Goal: Navigation & Orientation: Find specific page/section

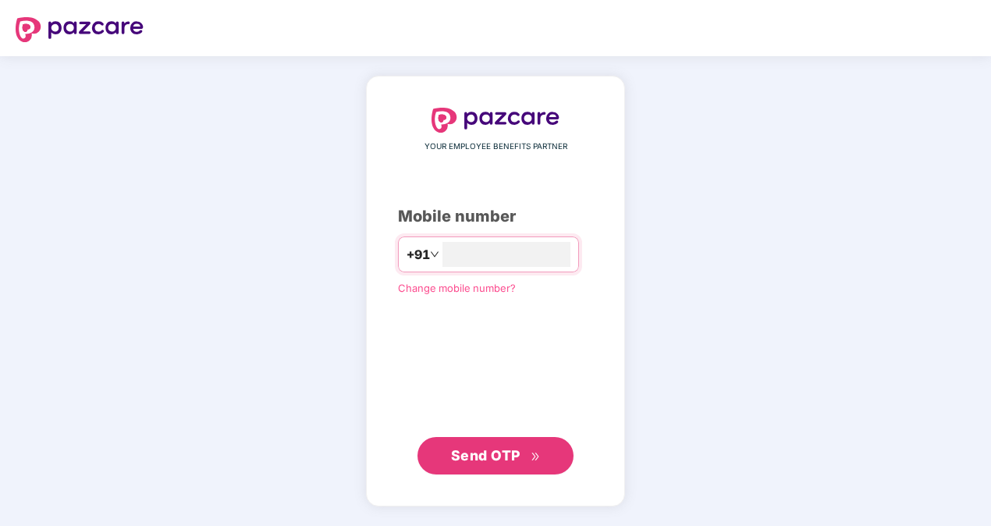
type input "**********"
click at [475, 447] on span "Send OTP" at bounding box center [485, 455] width 69 height 16
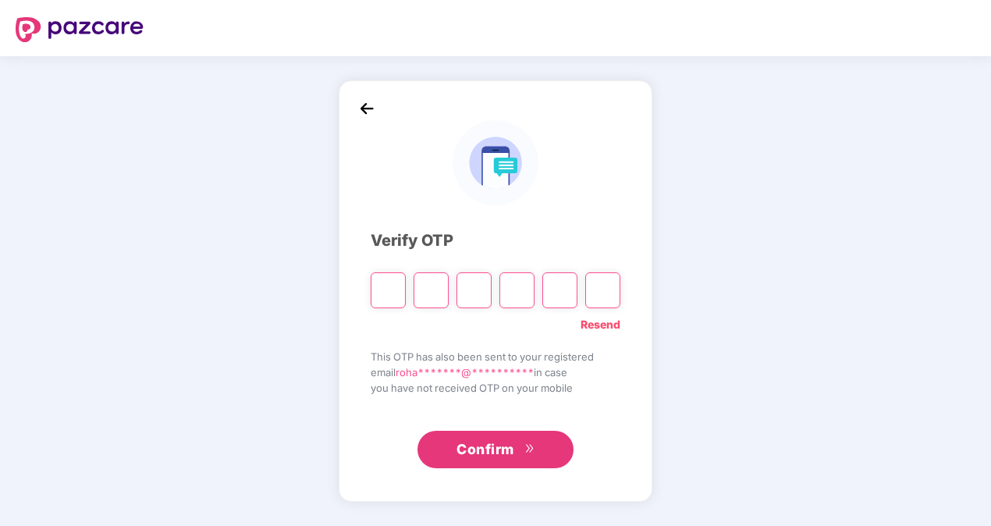
type input "*"
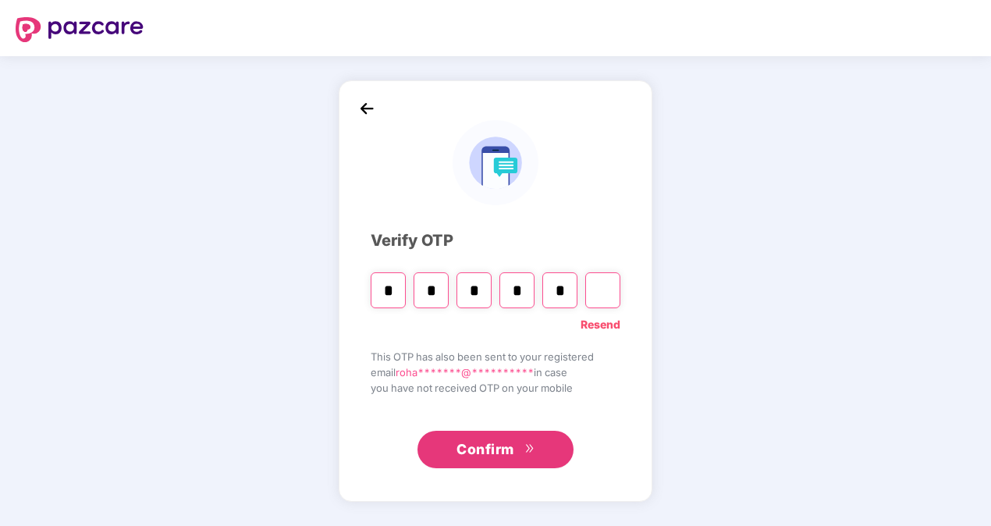
type input "*"
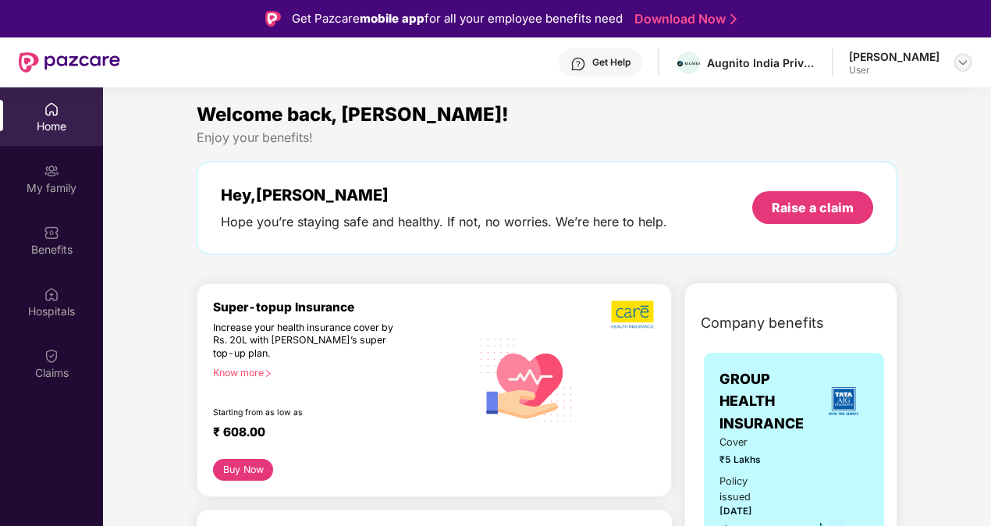
click at [965, 61] on img at bounding box center [963, 62] width 12 height 12
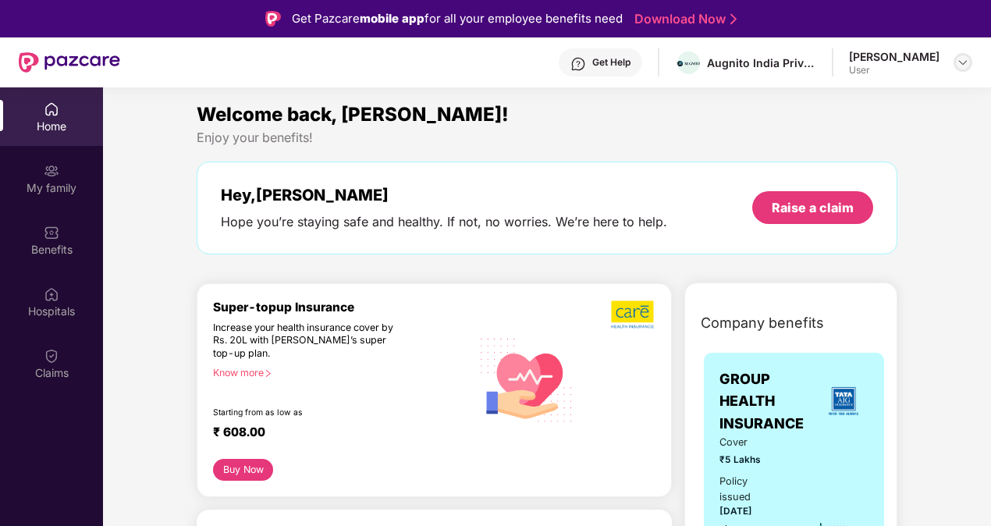
click at [966, 57] on img at bounding box center [963, 62] width 12 height 12
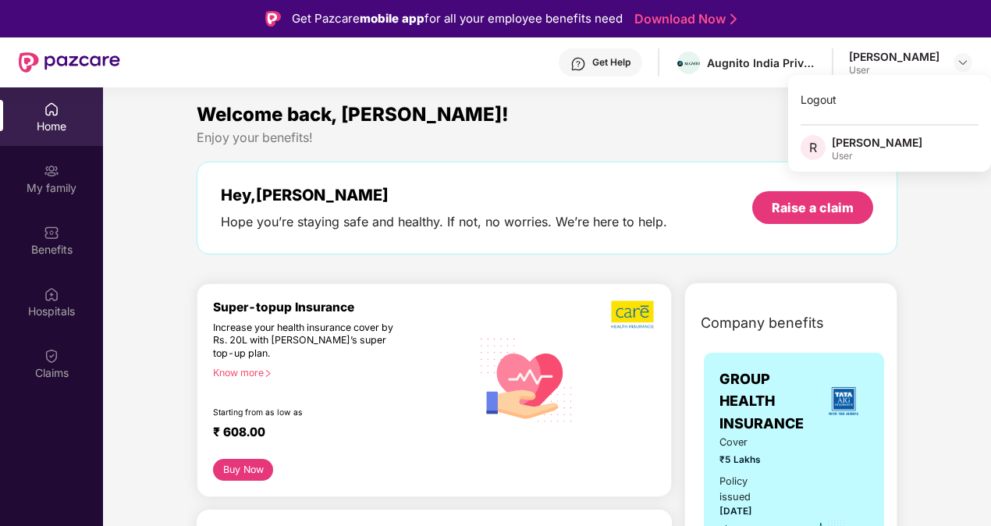
click at [904, 62] on div "[PERSON_NAME]" at bounding box center [894, 56] width 91 height 15
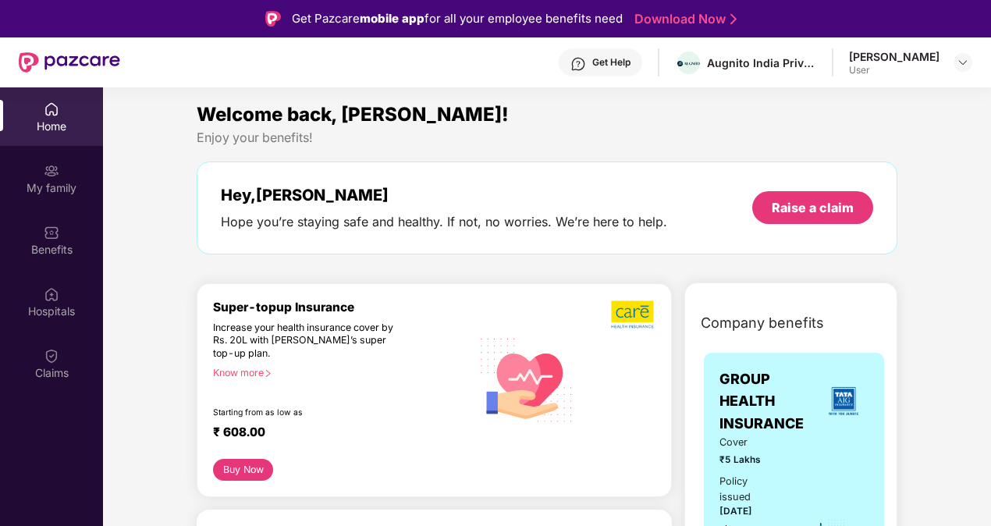
click at [611, 59] on div "Get Help" at bounding box center [611, 62] width 38 height 12
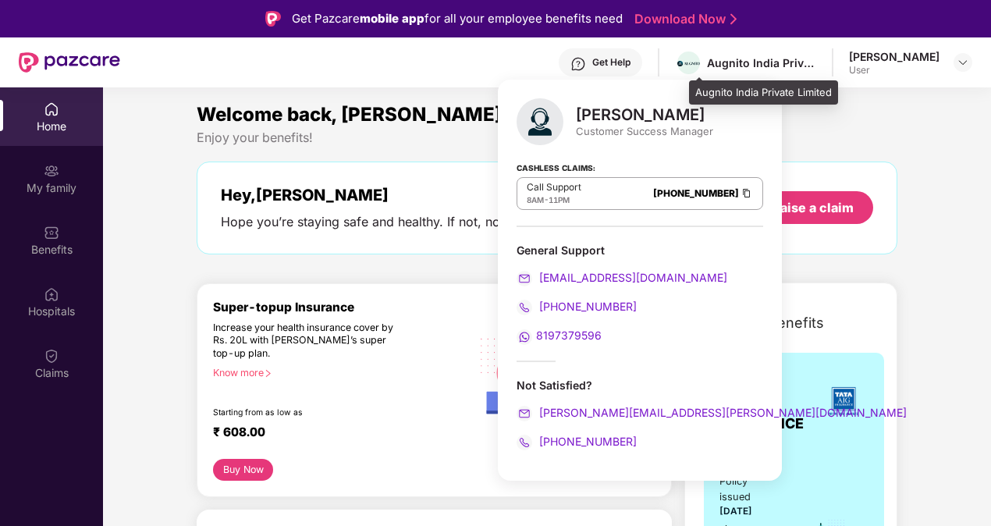
click at [760, 62] on div "Augnito India Private Limited" at bounding box center [761, 62] width 109 height 15
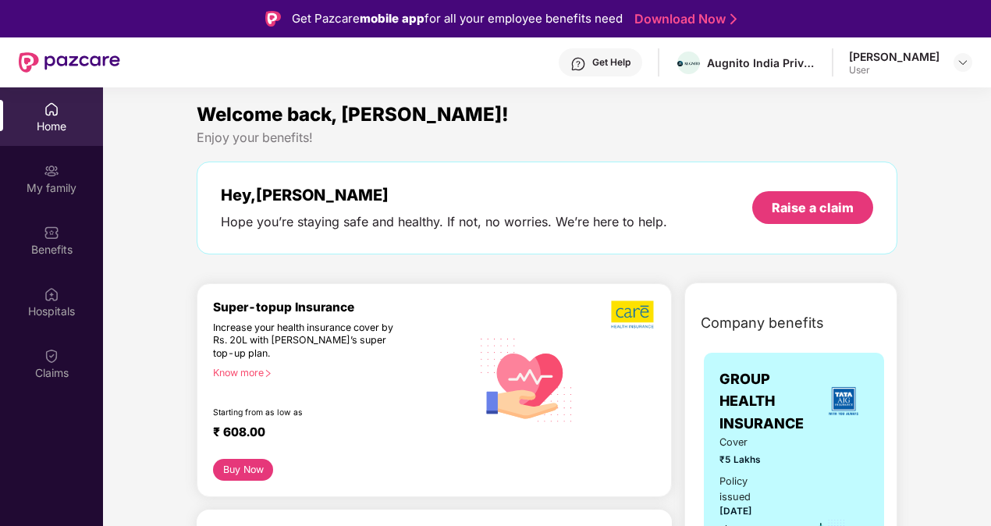
click at [625, 59] on div "Get Help" at bounding box center [611, 62] width 38 height 12
click at [896, 148] on div "Welcome back, [PERSON_NAME]! Enjoy your benefits! Hey, [PERSON_NAME] you’re sta…" at bounding box center [546, 185] width 713 height 170
click at [312, 236] on div "Hey, [PERSON_NAME] you’re staying safe and healthy. If not, no worries. We’re h…" at bounding box center [547, 208] width 701 height 93
click at [68, 187] on div "My family" at bounding box center [51, 188] width 103 height 16
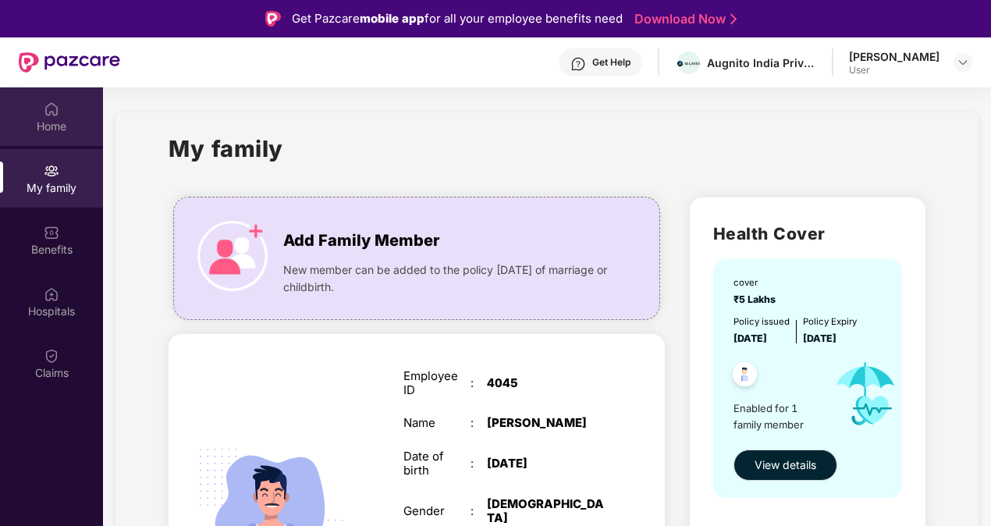
click at [47, 126] on div "Home" at bounding box center [51, 127] width 103 height 16
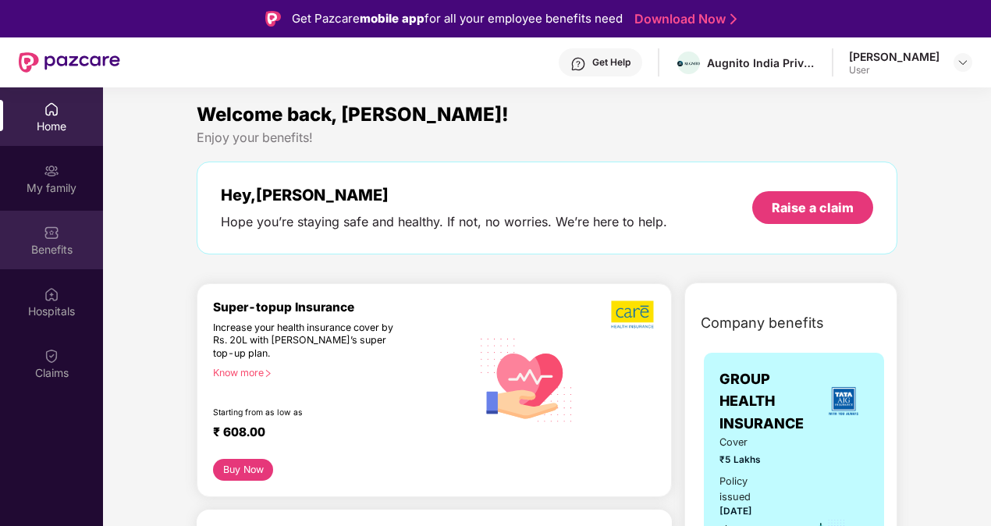
click at [45, 251] on div "Benefits" at bounding box center [51, 250] width 103 height 16
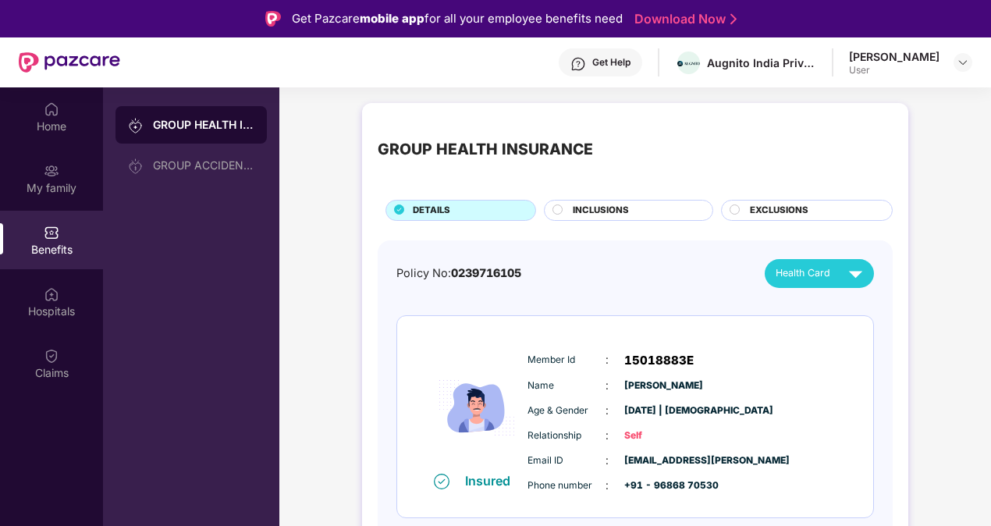
scroll to position [87, 0]
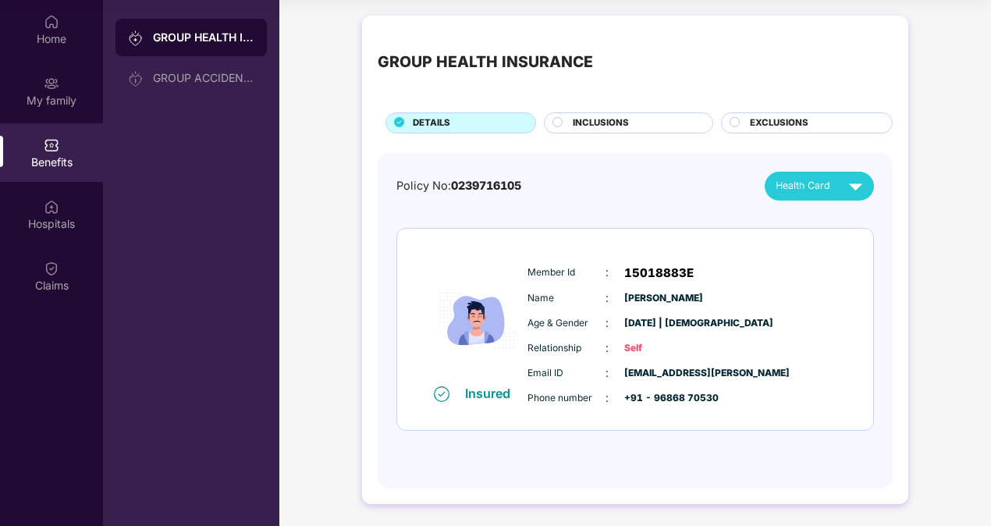
click at [599, 119] on span "INCLUSIONS" at bounding box center [601, 123] width 56 height 14
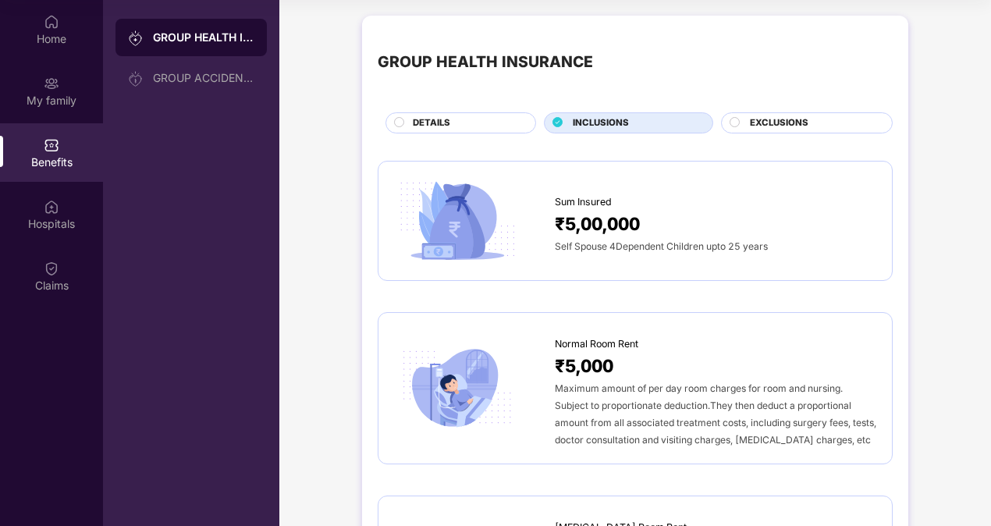
click at [774, 116] on span "EXCLUSIONS" at bounding box center [779, 123] width 59 height 14
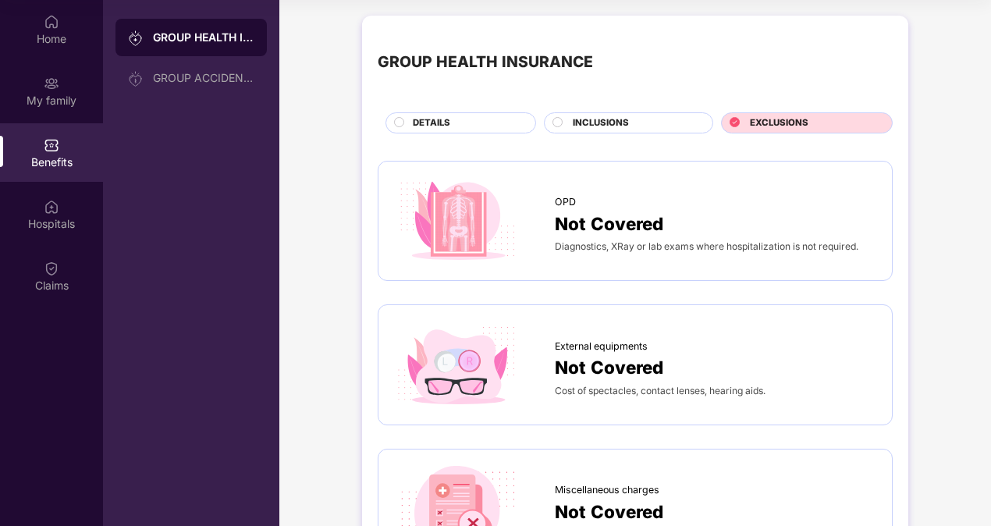
click at [620, 114] on div "INCLUSIONS" at bounding box center [628, 122] width 169 height 21
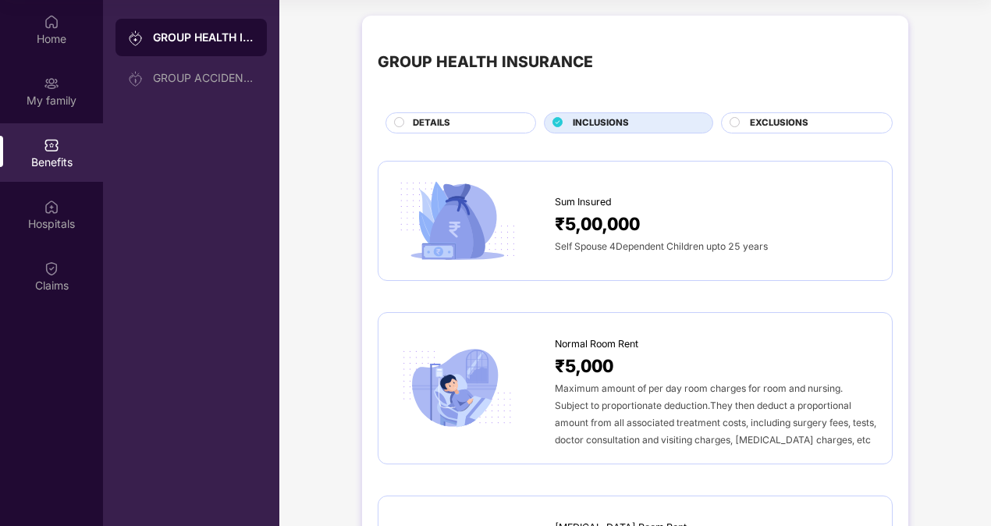
click at [468, 126] on div "DETAILS" at bounding box center [466, 124] width 123 height 16
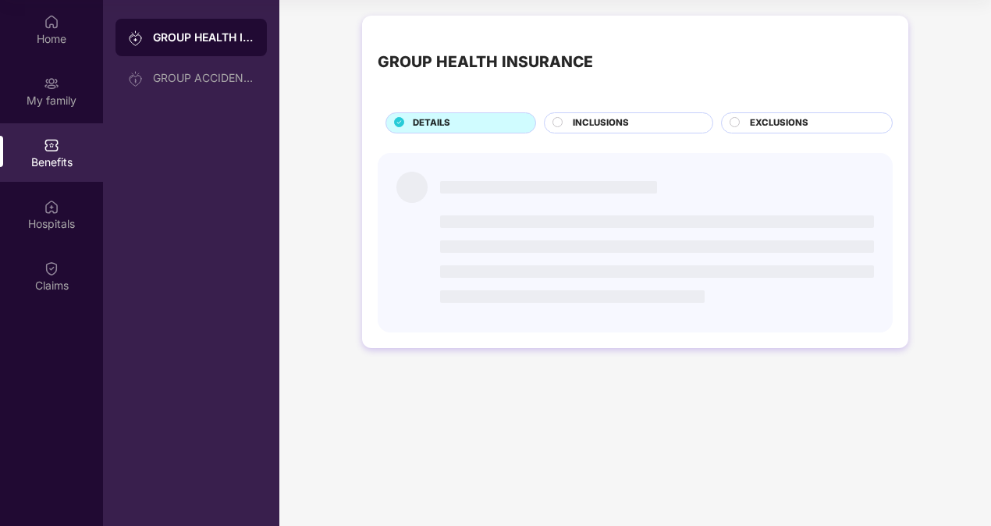
scroll to position [0, 0]
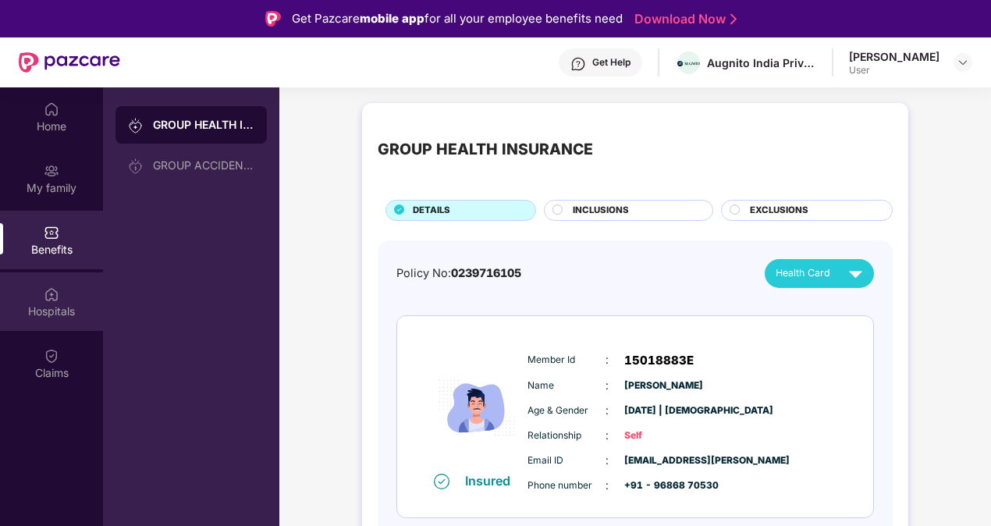
click at [34, 304] on div "Hospitals" at bounding box center [51, 312] width 103 height 16
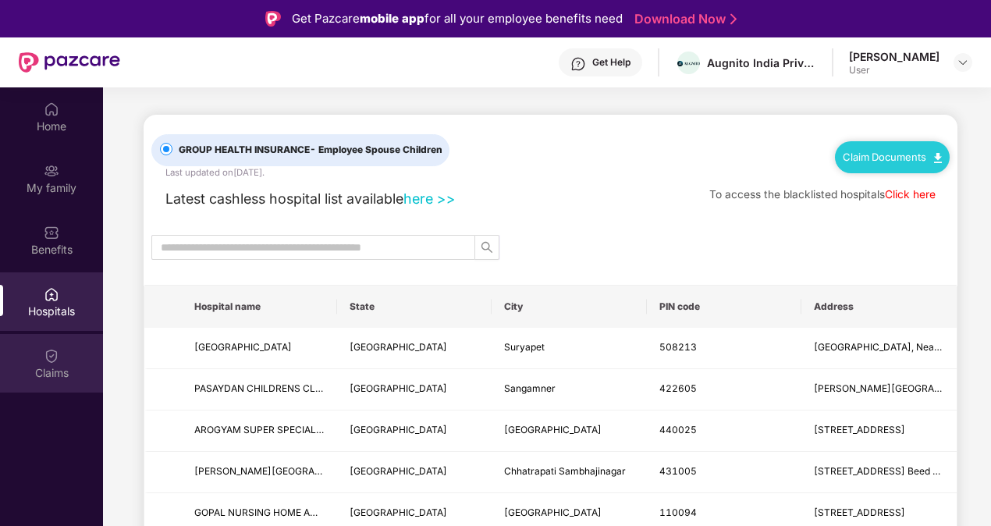
click at [52, 372] on div "Claims" at bounding box center [51, 373] width 103 height 16
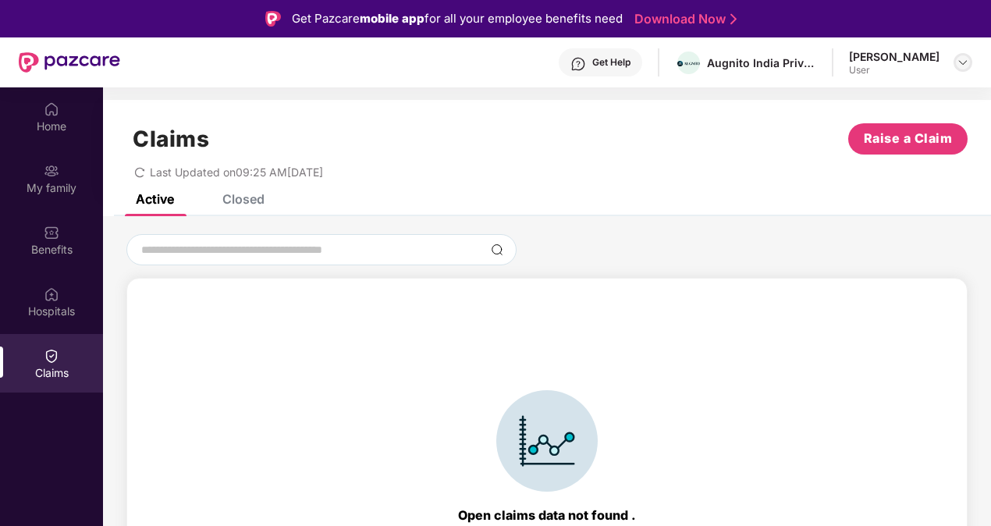
click at [963, 60] on img at bounding box center [963, 62] width 12 height 12
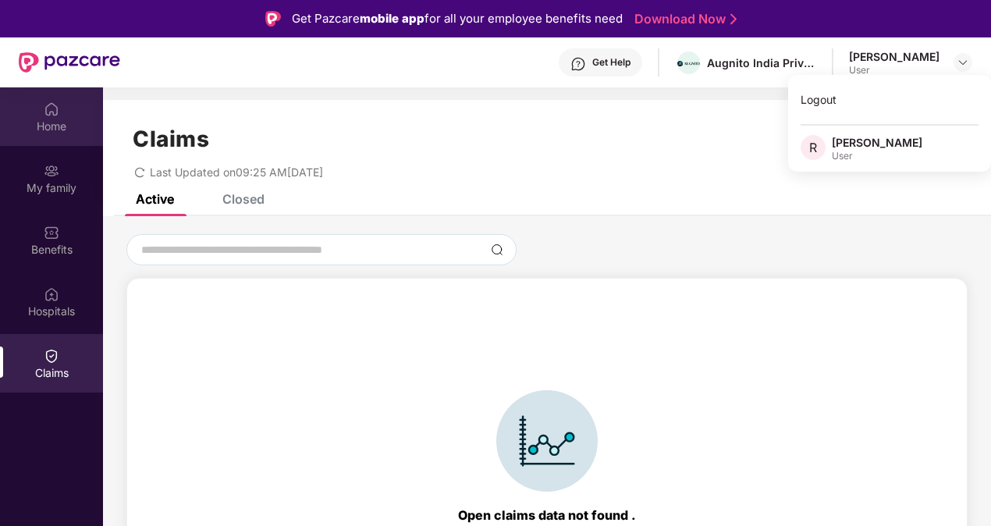
click at [46, 109] on img at bounding box center [52, 109] width 16 height 16
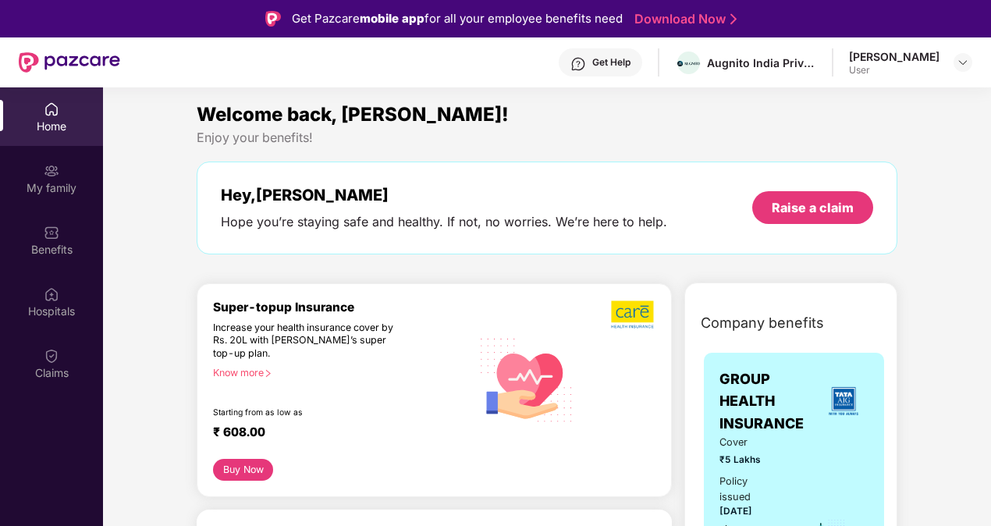
click at [626, 63] on div "Get Help" at bounding box center [611, 62] width 38 height 12
